Goal: Information Seeking & Learning: Obtain resource

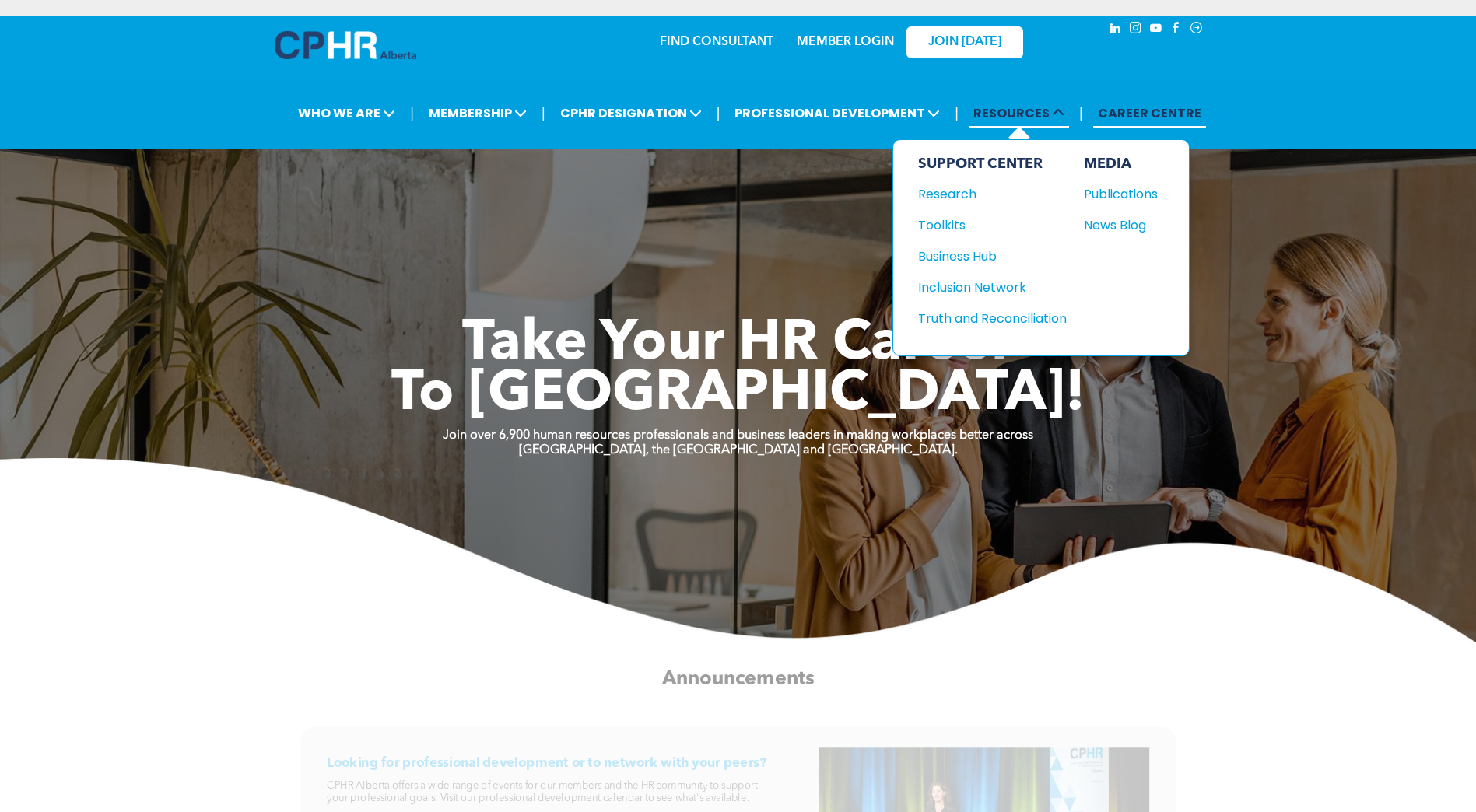
click at [1011, 117] on span "RESOURCES" at bounding box center [1019, 112] width 100 height 29
click at [959, 193] on div "Research" at bounding box center [985, 193] width 134 height 20
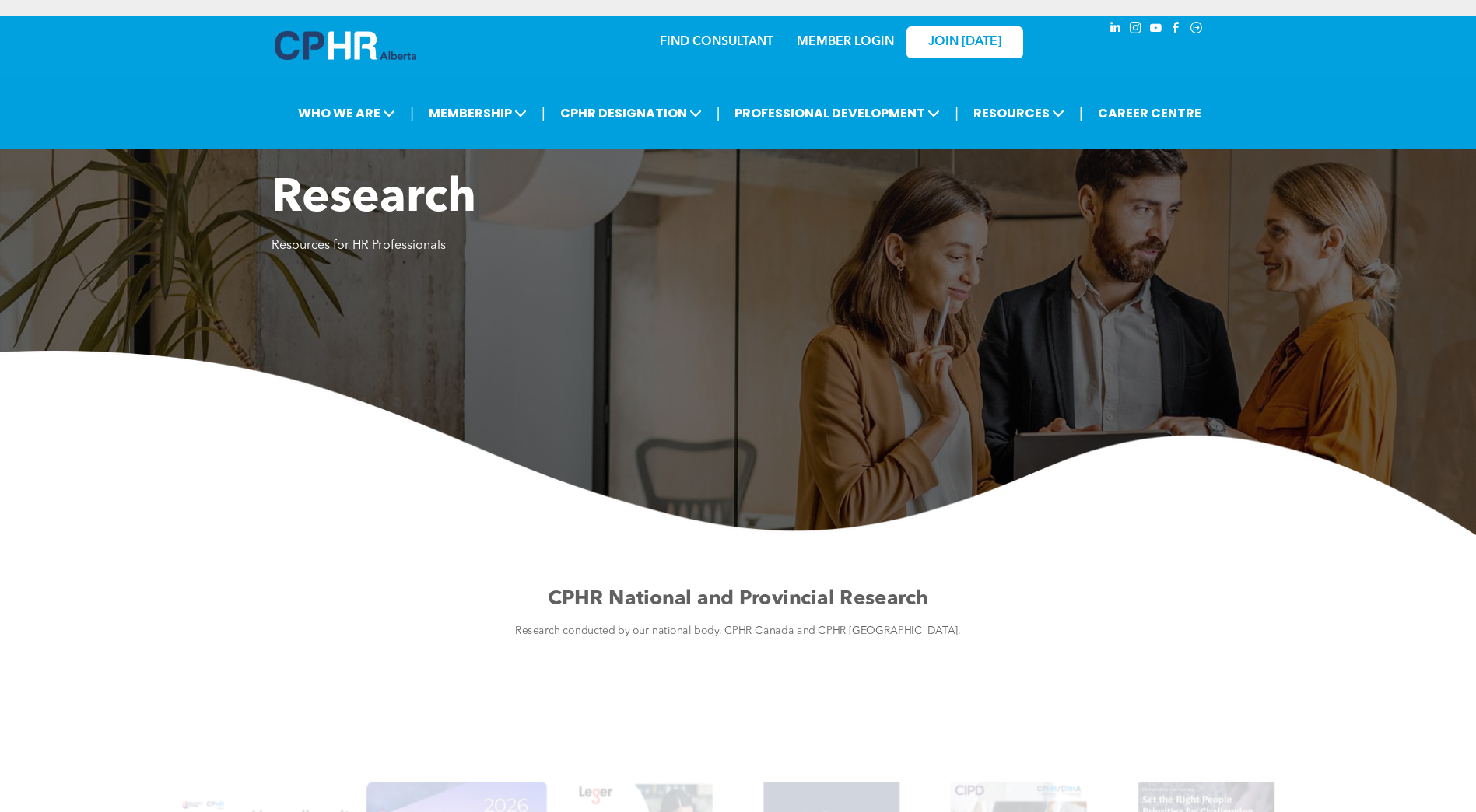
scroll to position [233, 0]
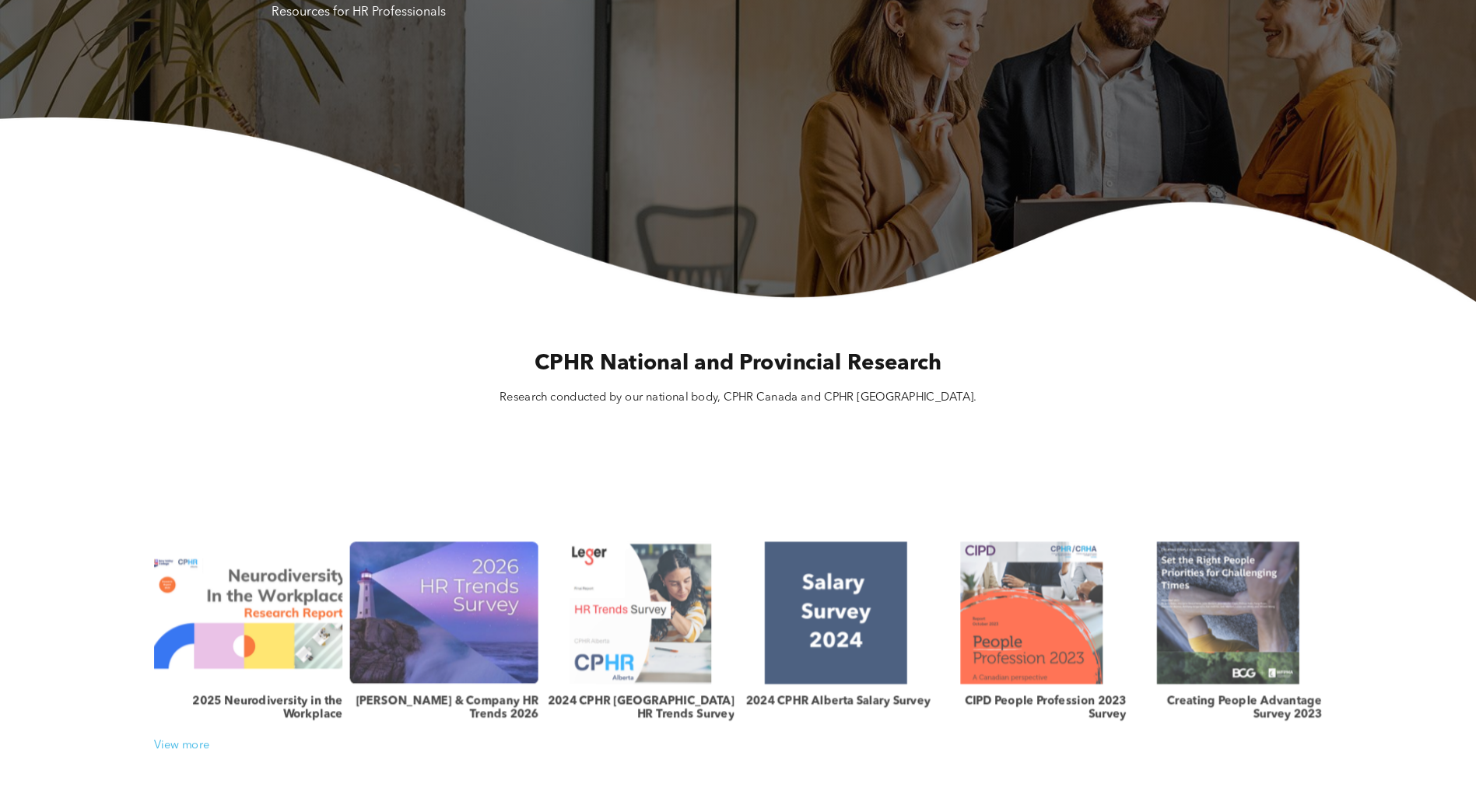
click at [265, 714] on h3 "2025 Neurodiversity in the Workplace" at bounding box center [248, 708] width 189 height 28
click at [250, 599] on link at bounding box center [248, 612] width 200 height 151
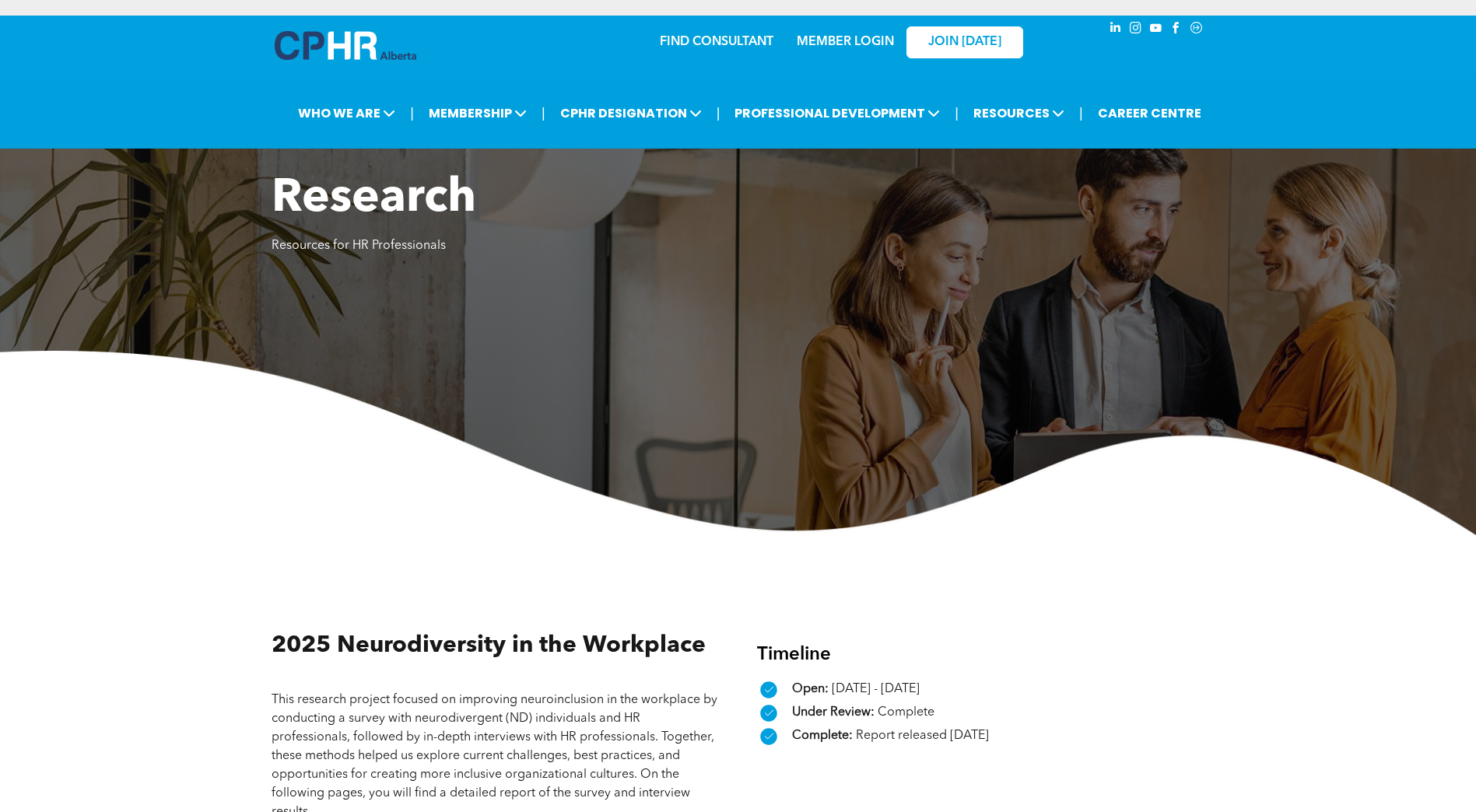
scroll to position [311, 0]
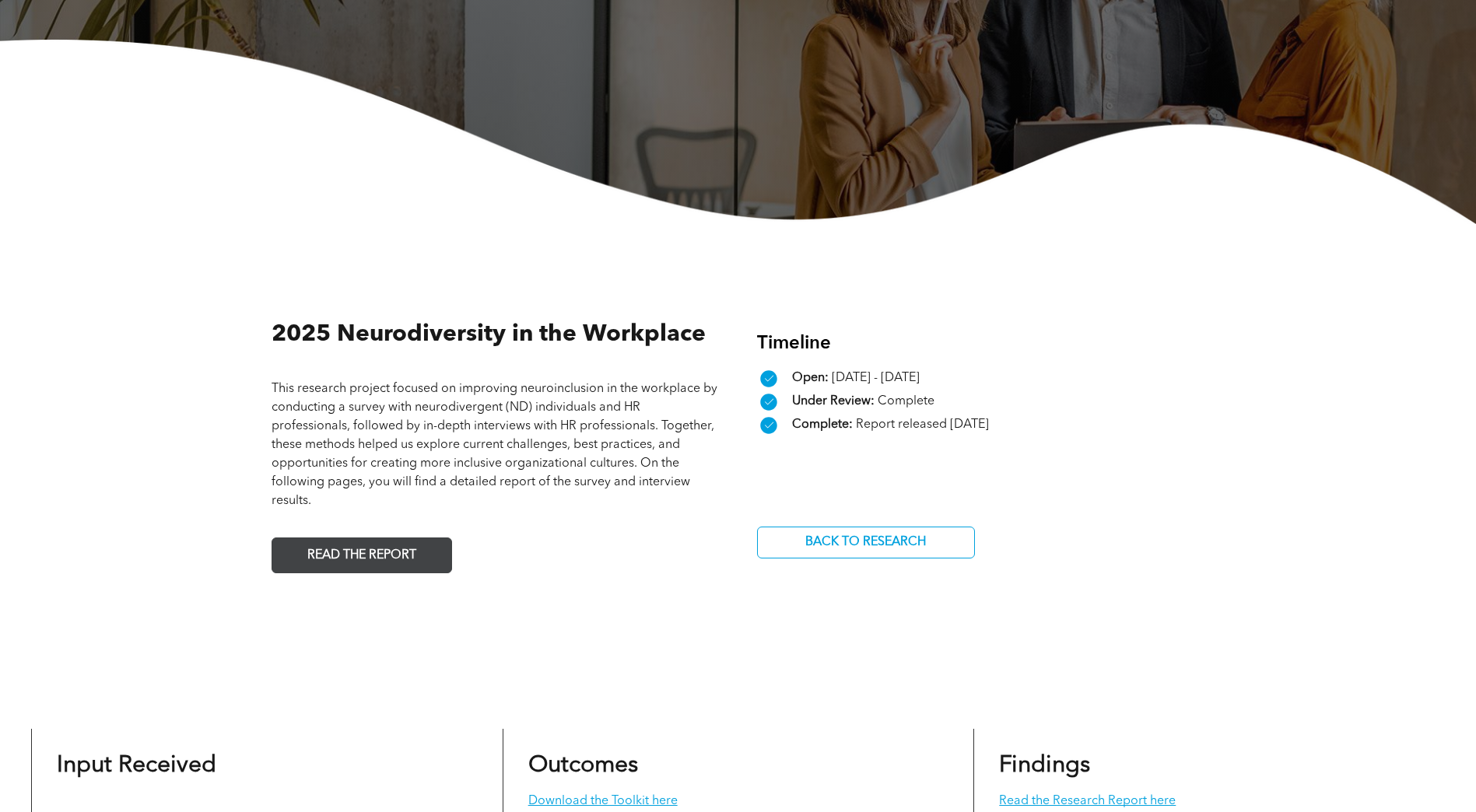
click at [416, 562] on span "READ THE REPORT" at bounding box center [361, 555] width 120 height 30
